Goal: Information Seeking & Learning: Learn about a topic

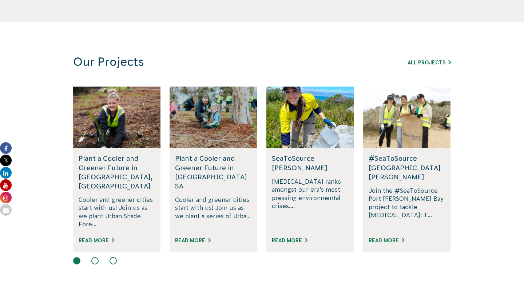
scroll to position [465, 0]
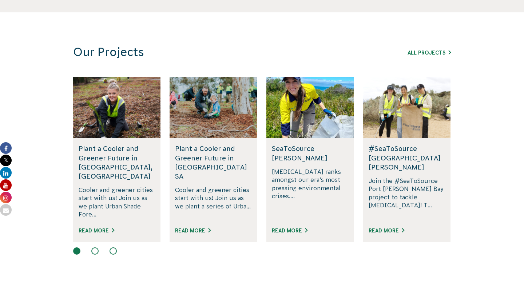
click at [93, 247] on button at bounding box center [94, 250] width 7 height 7
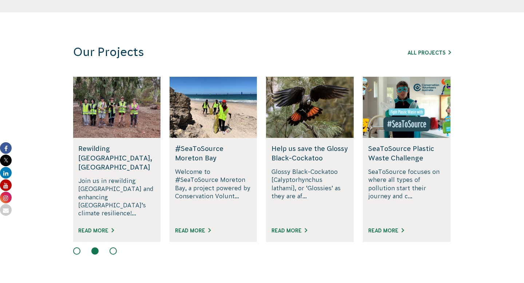
click at [115, 247] on button at bounding box center [113, 250] width 7 height 7
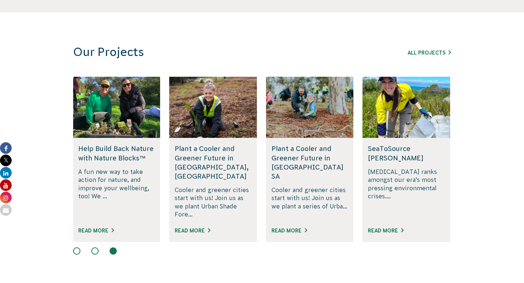
click at [95, 247] on button at bounding box center [94, 250] width 7 height 7
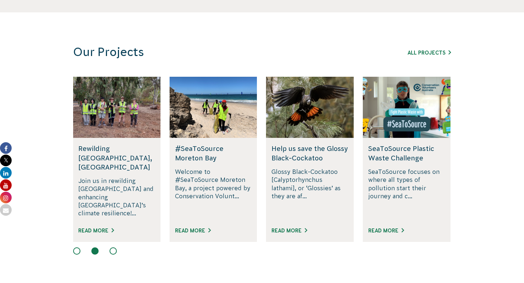
click at [310, 157] on h5 "Help us save the Glossy Black-Cockatoo" at bounding box center [310, 153] width 77 height 18
click at [294, 179] on p "Glossy Black-Cockatoo [Calyptorhynchus lathami], or ‘Glossies’ as they are af..." at bounding box center [310, 193] width 77 height 51
click at [291, 228] on link "Read More" at bounding box center [290, 231] width 36 height 6
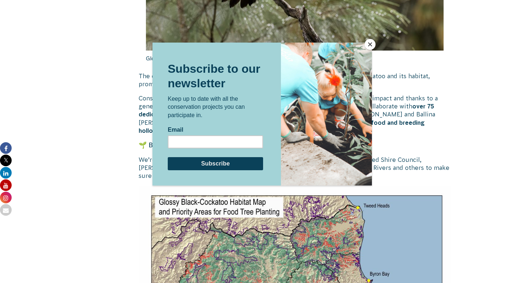
scroll to position [982, 0]
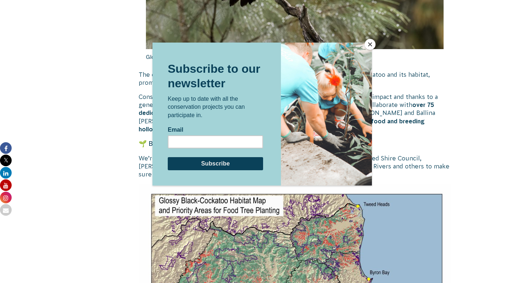
click at [369, 45] on button "Close" at bounding box center [370, 44] width 11 height 11
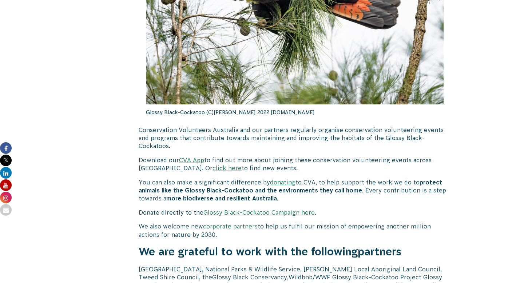
scroll to position [2206, 0]
